Goal: Communication & Community: Answer question/provide support

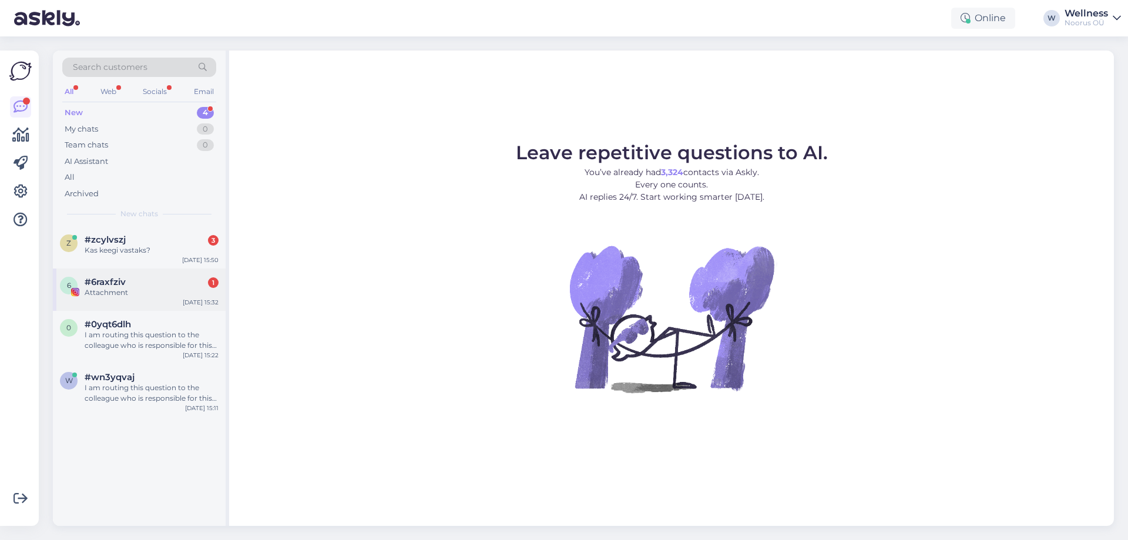
click at [90, 296] on div "Attachment" at bounding box center [152, 292] width 134 height 11
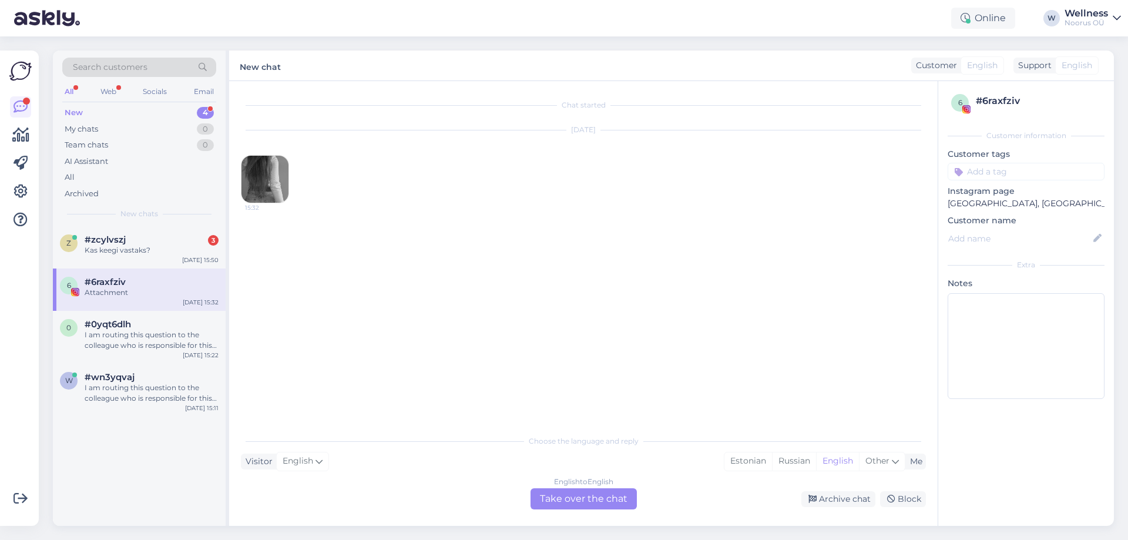
click at [277, 184] on img at bounding box center [264, 179] width 47 height 47
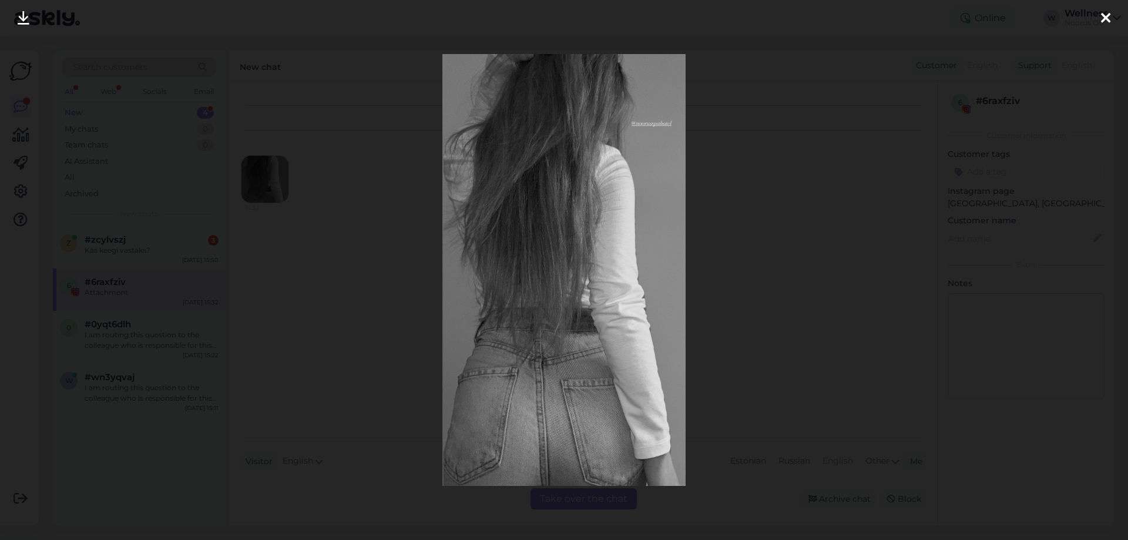
click at [1104, 25] on icon at bounding box center [1105, 18] width 9 height 15
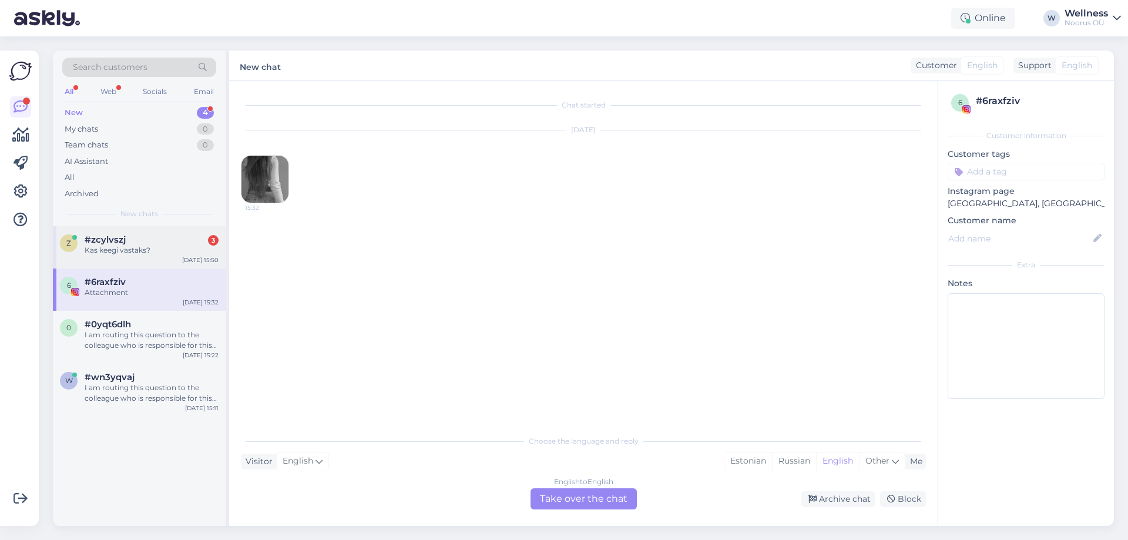
click at [132, 247] on div "Kas keegi vastaks?" at bounding box center [152, 250] width 134 height 11
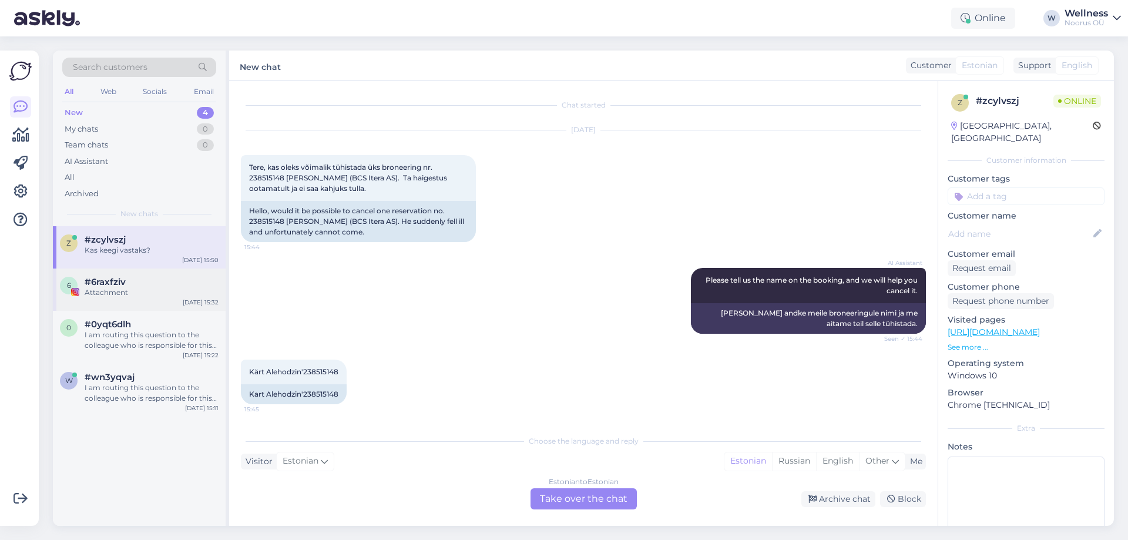
click at [118, 293] on div "Attachment" at bounding box center [152, 292] width 134 height 11
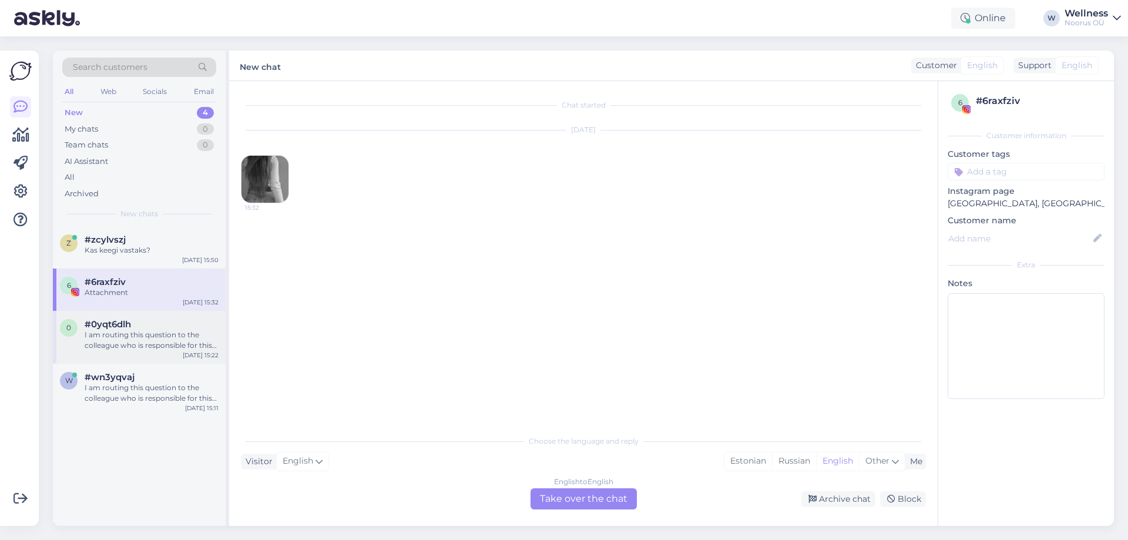
click at [107, 347] on div "I am routing this question to the colleague who is responsible for this topic. …" at bounding box center [152, 340] width 134 height 21
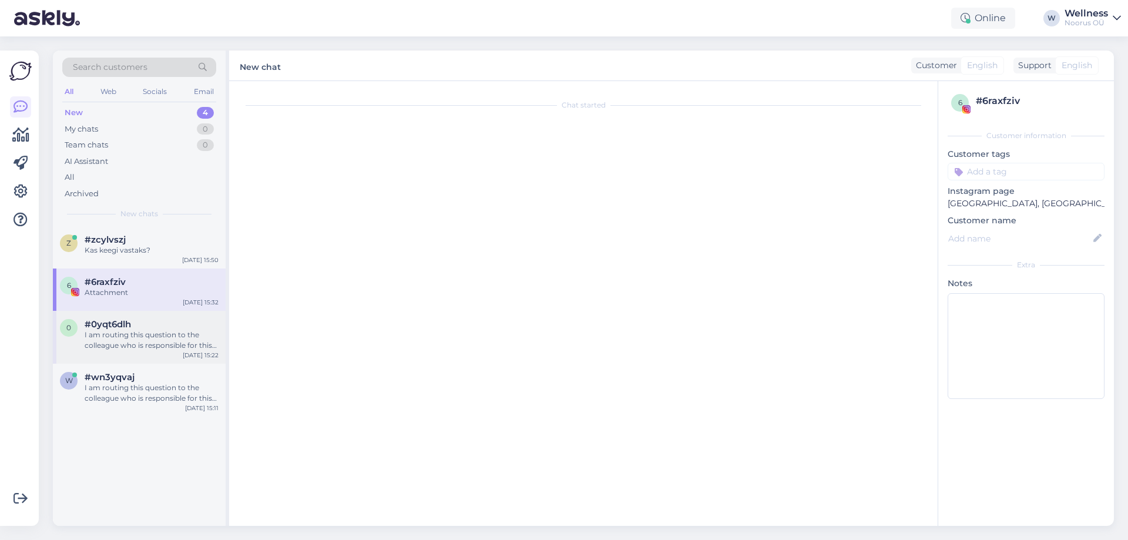
scroll to position [416, 0]
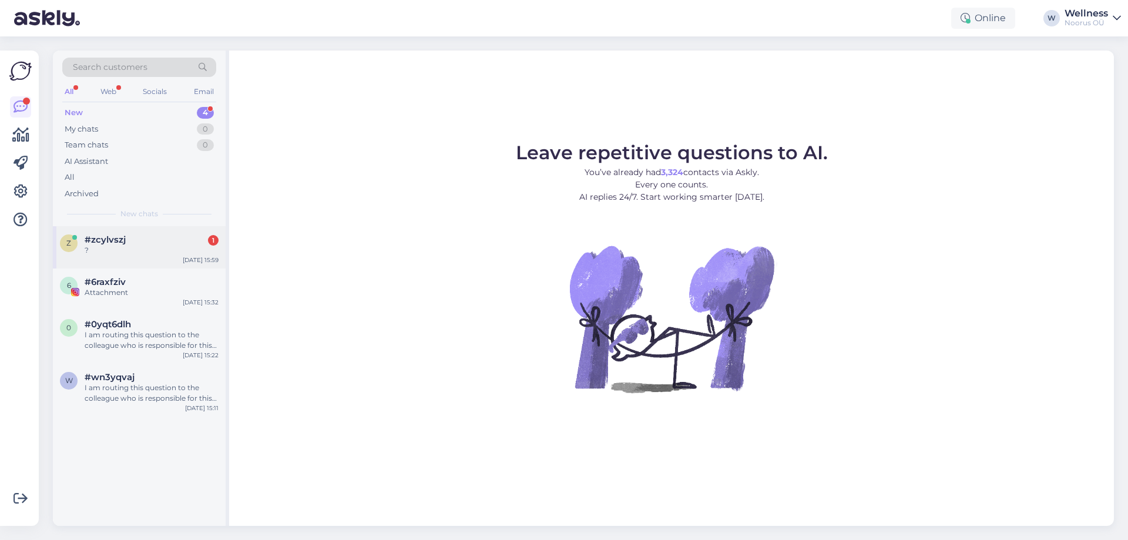
click at [120, 244] on span "#zcylvszj" at bounding box center [105, 239] width 41 height 11
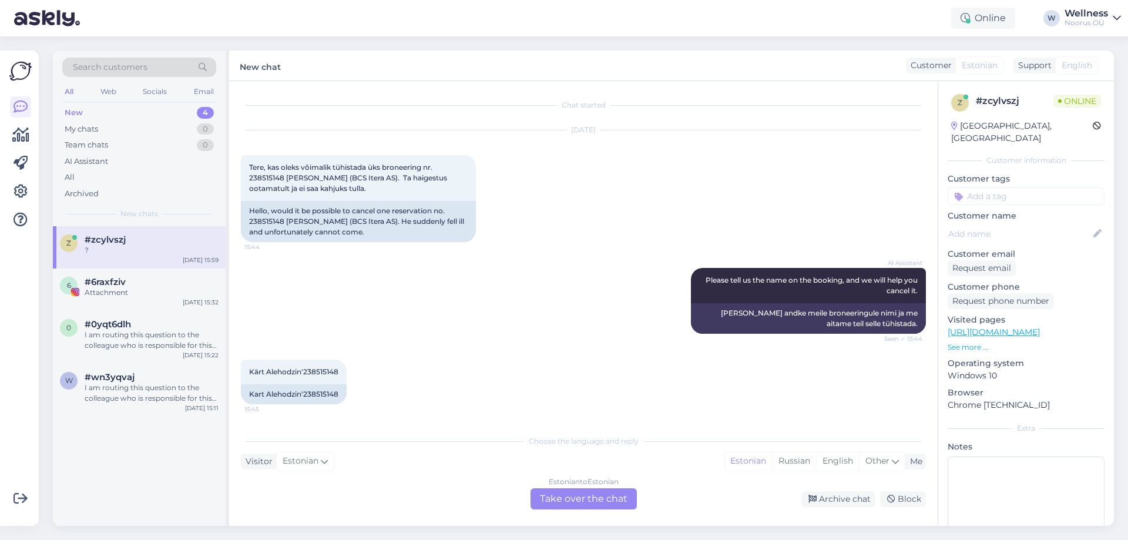
scroll to position [353, 0]
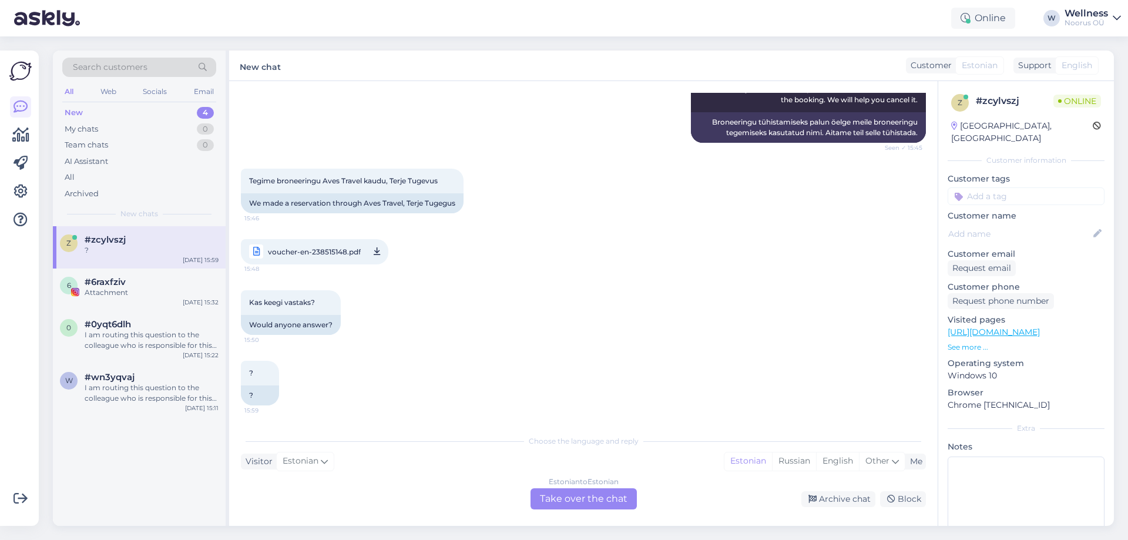
click at [561, 281] on div "Kas keegi vastaks? 15:50 Would anyone answer?" at bounding box center [583, 312] width 685 height 71
click at [124, 298] on div "6 #6raxfziv Attachment Aug 19 15:32" at bounding box center [139, 290] width 173 height 42
